Goal: Information Seeking & Learning: Compare options

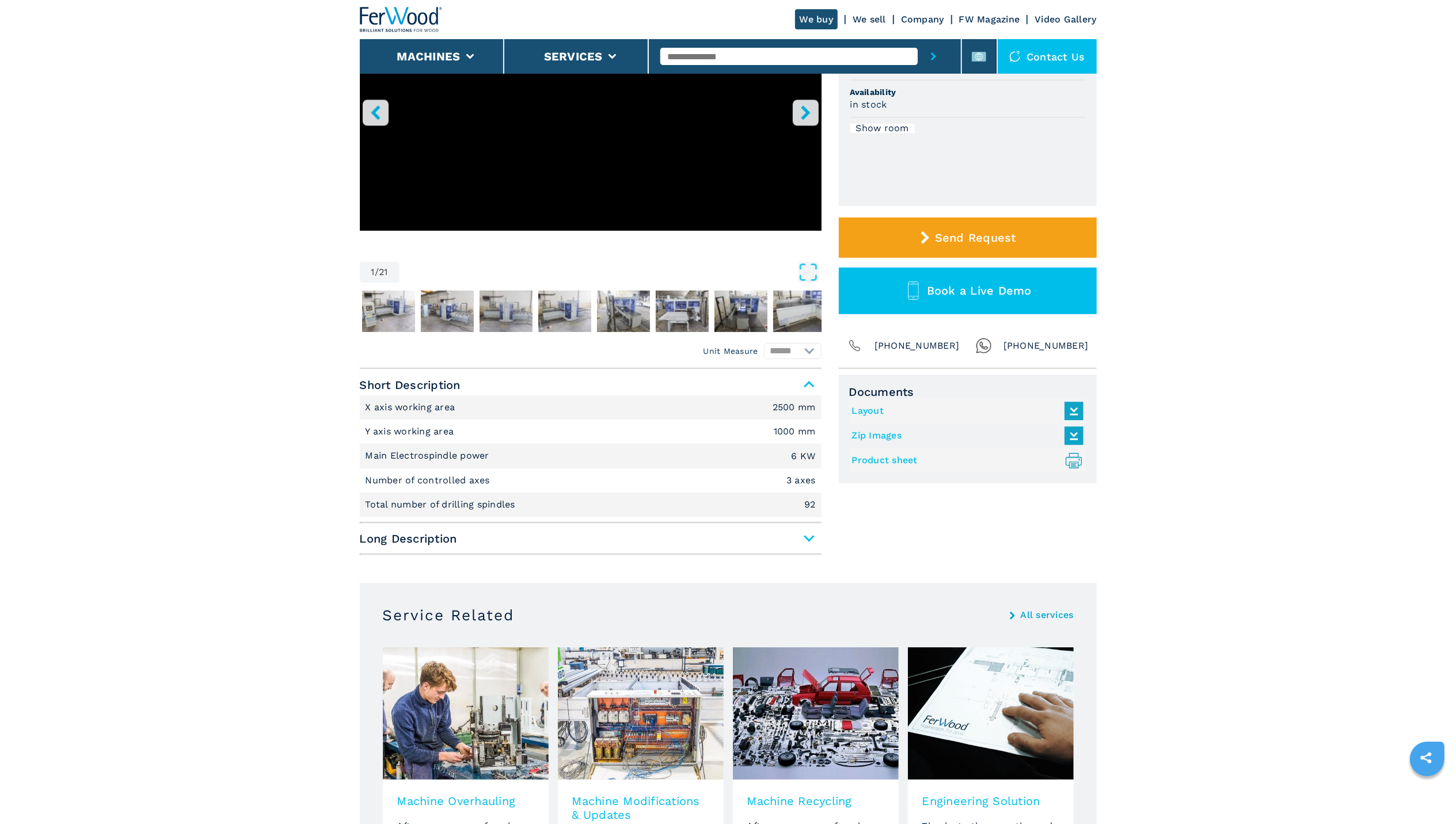
scroll to position [205, 0]
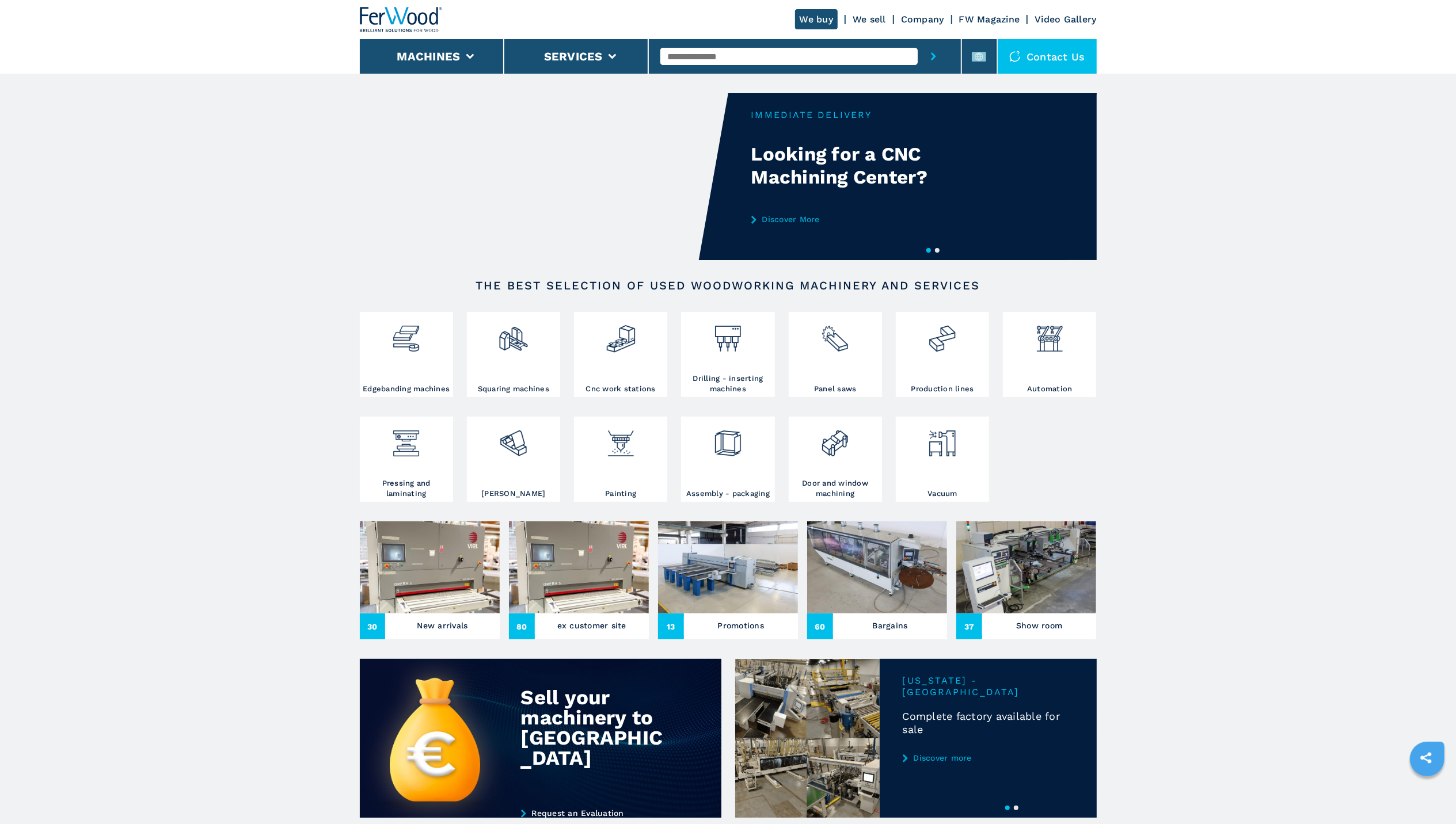
click at [922, 18] on link "Company" at bounding box center [923, 19] width 43 height 11
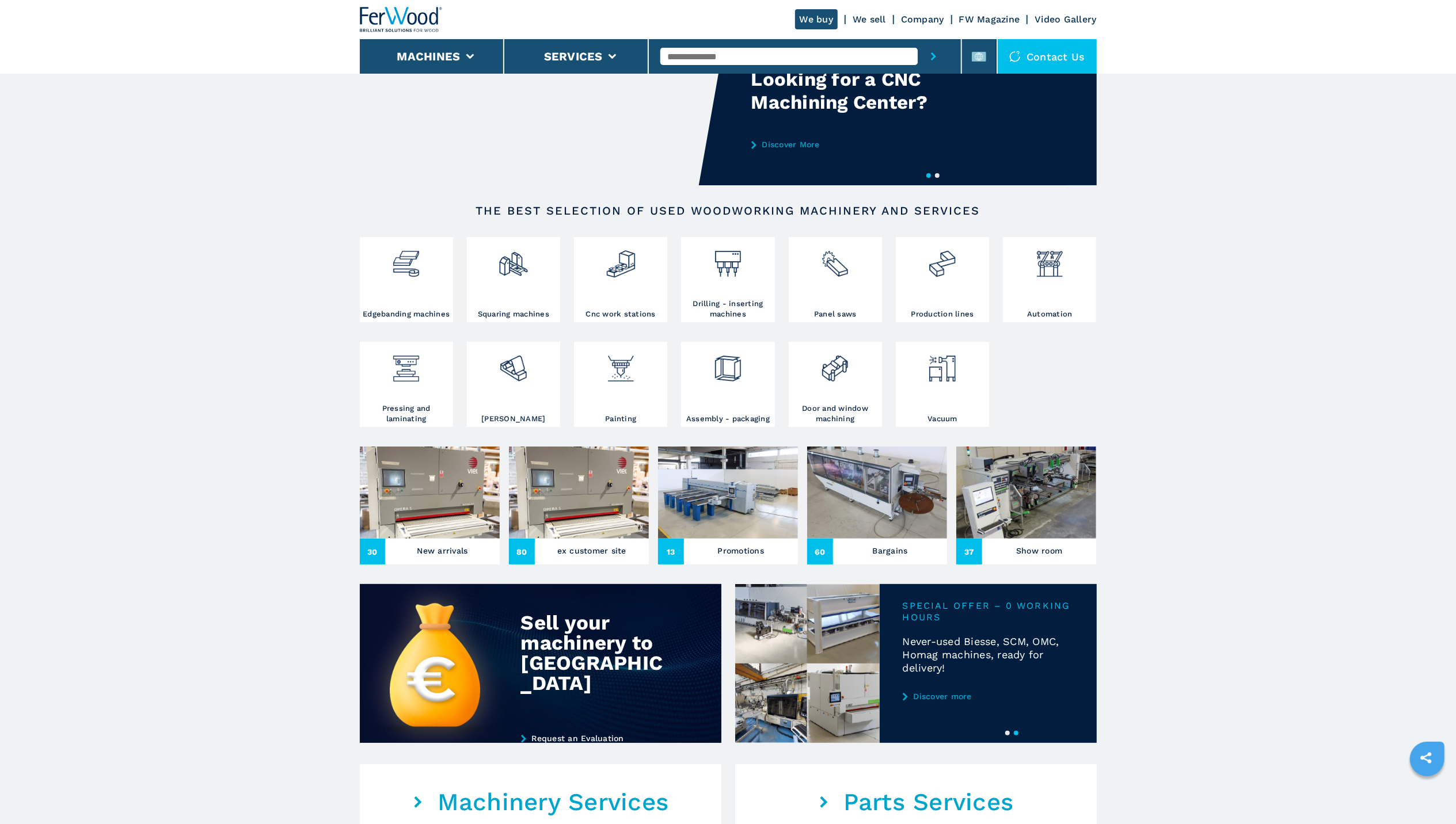
scroll to position [749, 0]
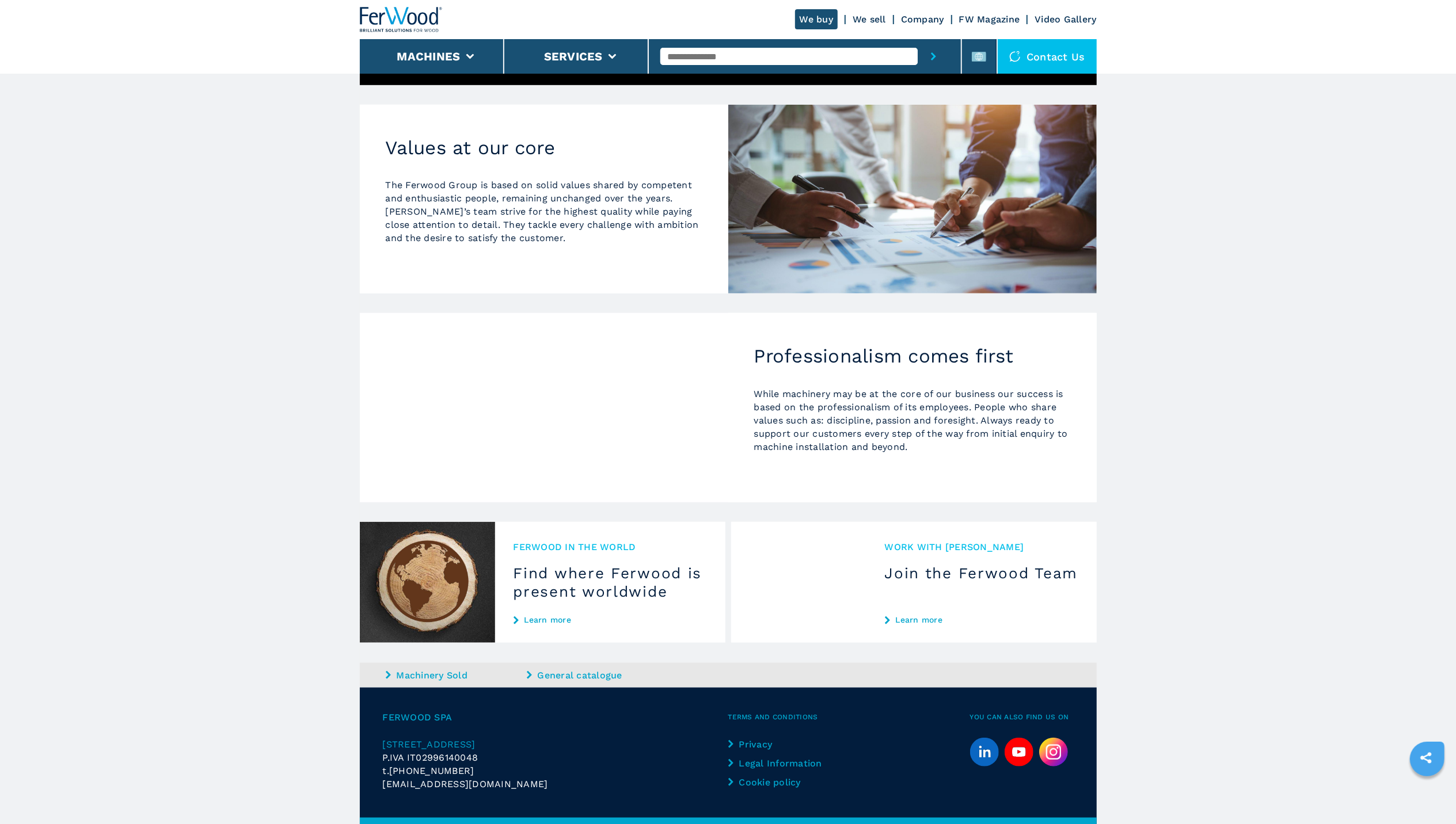
scroll to position [753, 0]
